Goal: Task Accomplishment & Management: Use online tool/utility

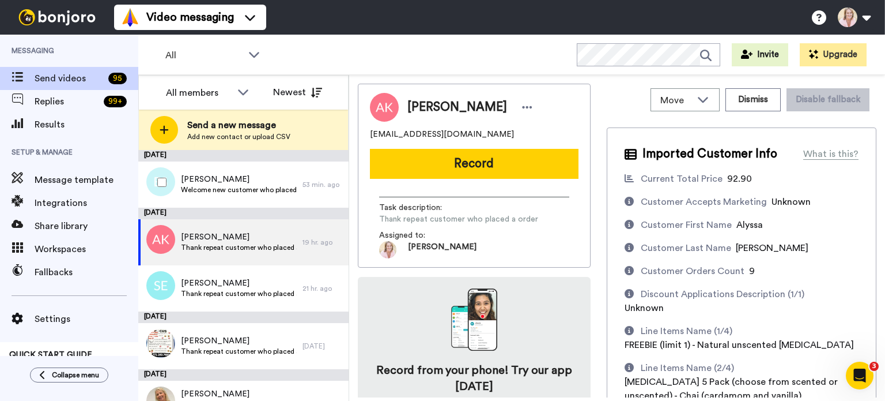
click at [216, 186] on span "Welcome new customer who placed first order" at bounding box center [239, 189] width 116 height 9
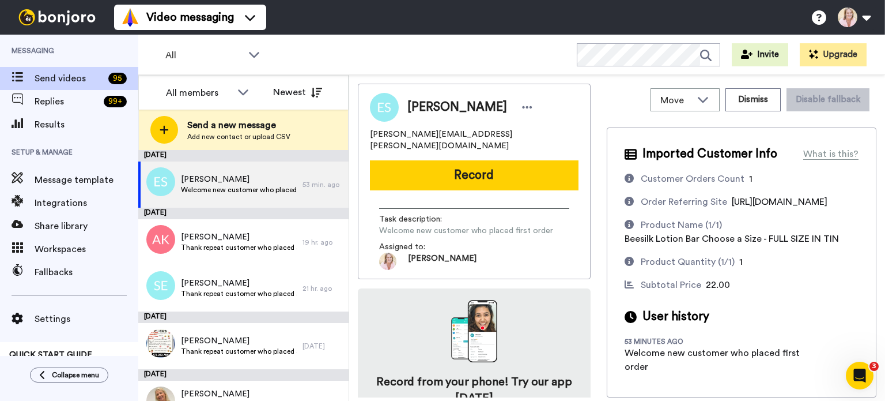
click at [184, 58] on span "All" at bounding box center [203, 55] width 77 height 14
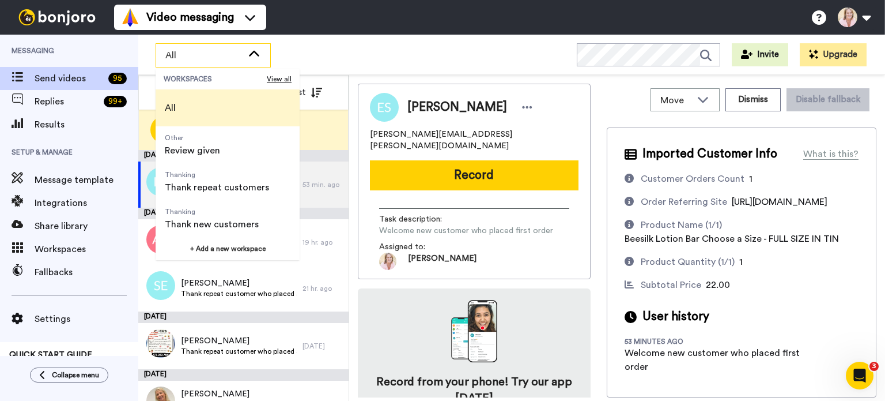
click at [189, 153] on span "Review given" at bounding box center [192, 151] width 55 height 14
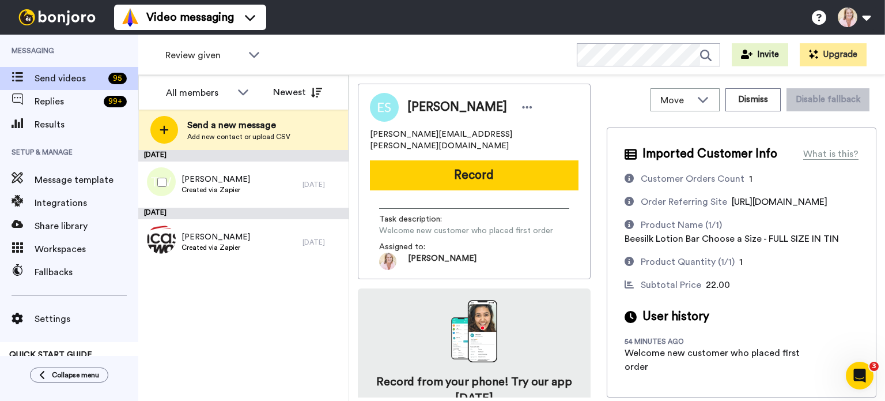
click at [212, 183] on span "[PERSON_NAME]" at bounding box center [216, 179] width 69 height 12
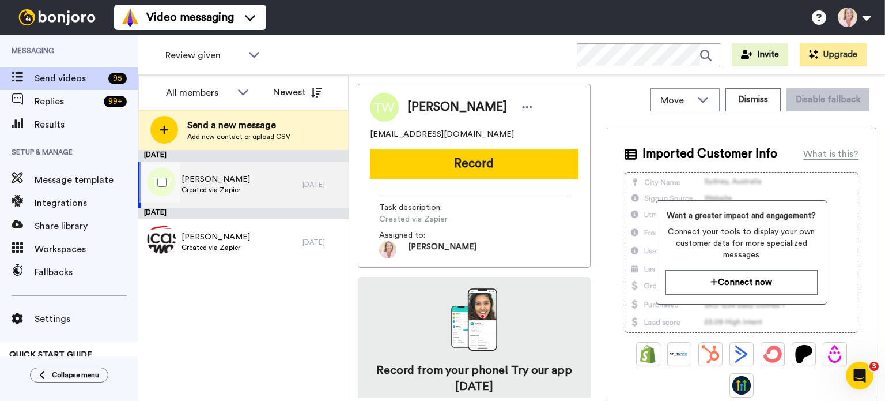
drag, startPoint x: 242, startPoint y: 180, endPoint x: 201, endPoint y: 182, distance: 41.5
click at [201, 182] on span "[PERSON_NAME]" at bounding box center [216, 179] width 69 height 12
copy span "Wellhausen"
